Goal: Book appointment/travel/reservation

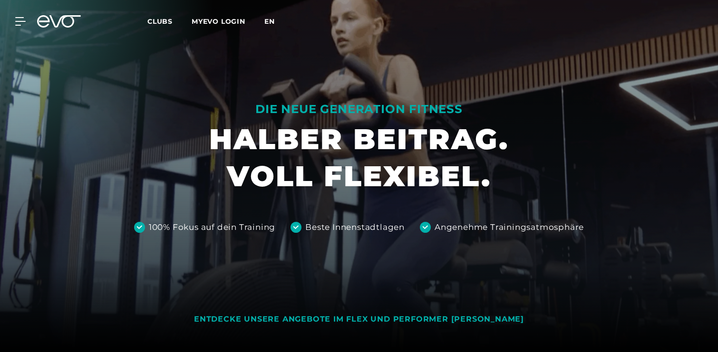
click at [270, 22] on span "en" at bounding box center [269, 21] width 10 height 9
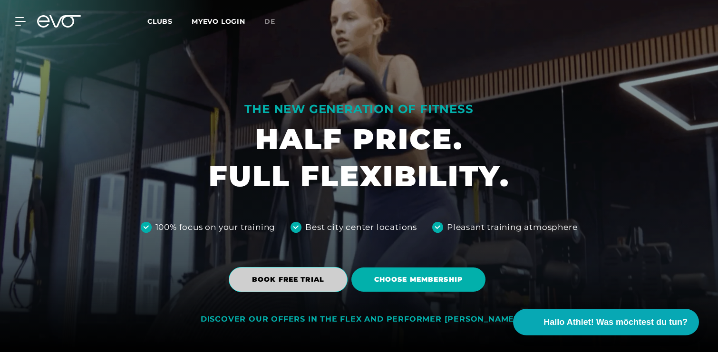
click at [310, 276] on span "BOOK FREE TRIAL" at bounding box center [288, 280] width 72 height 10
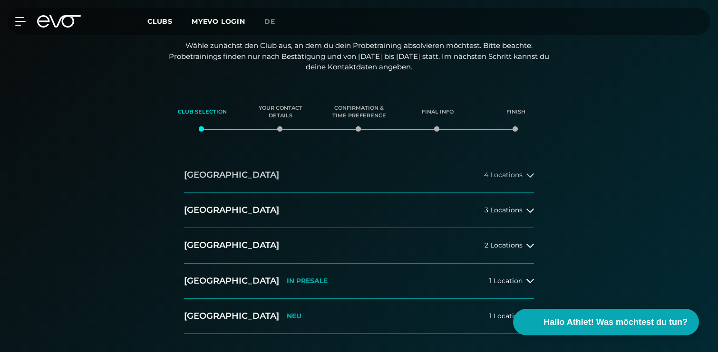
scroll to position [83, 0]
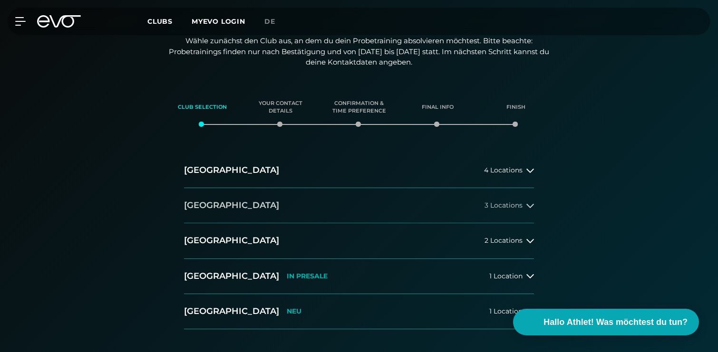
click at [213, 215] on button "[GEOGRAPHIC_DATA] 3 Locations" at bounding box center [359, 205] width 350 height 35
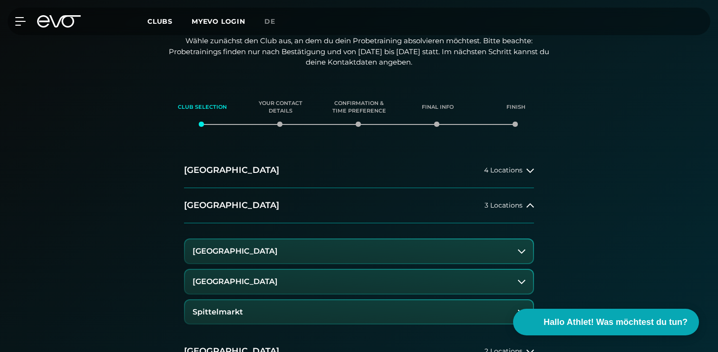
click at [241, 283] on h3 "[GEOGRAPHIC_DATA]" at bounding box center [234, 282] width 85 height 9
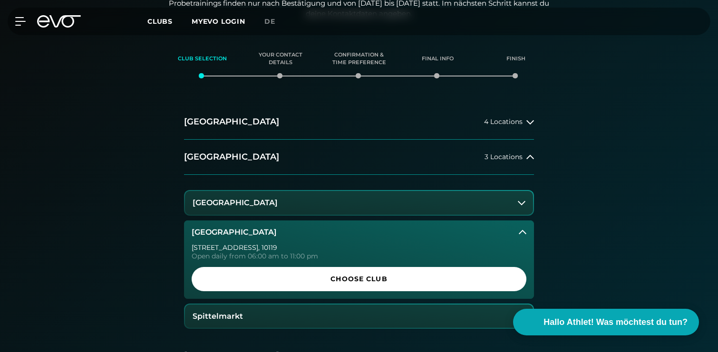
scroll to position [134, 0]
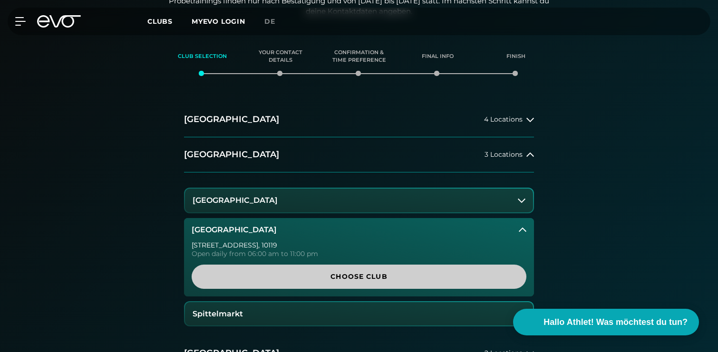
click at [218, 277] on span "Choose Club" at bounding box center [358, 277] width 289 height 10
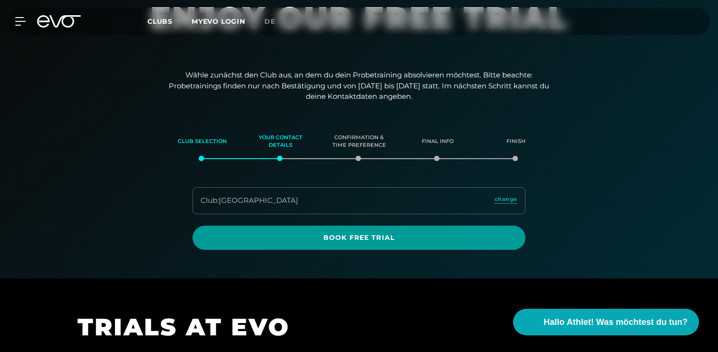
scroll to position [51, 0]
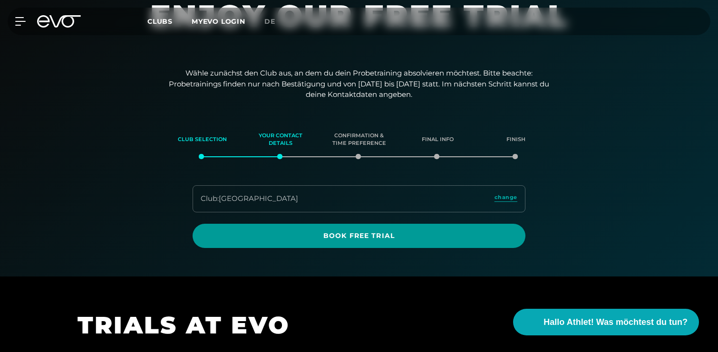
click at [365, 236] on span "Book Free Trial" at bounding box center [358, 236] width 287 height 10
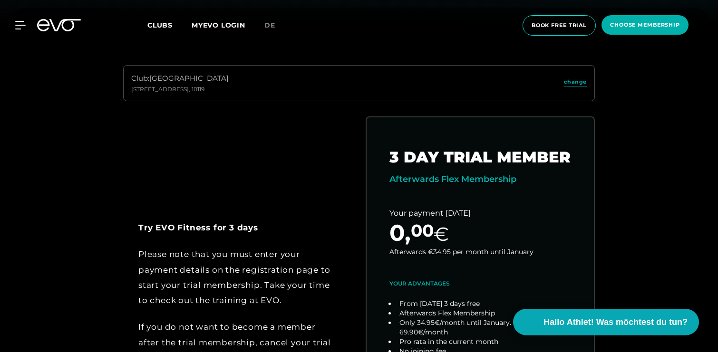
scroll to position [329, 0]
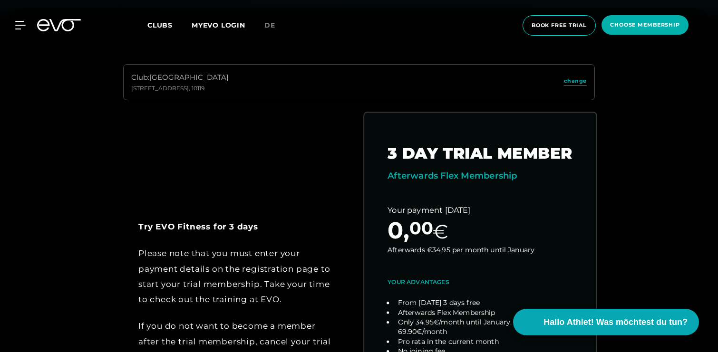
click at [452, 208] on link "choose plan" at bounding box center [480, 300] width 232 height 374
